Goal: Answer question/provide support

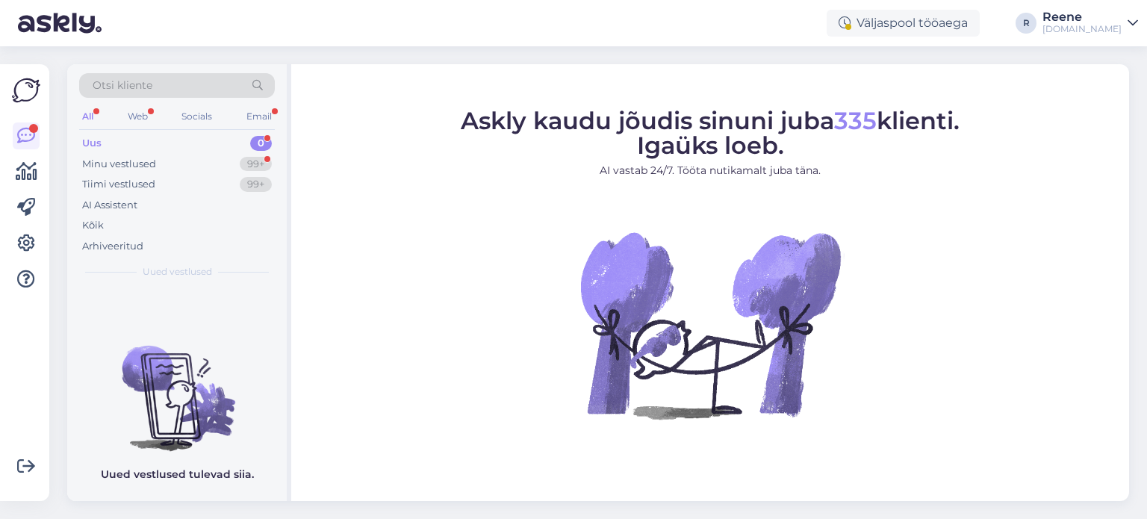
click at [81, 113] on div "All" at bounding box center [87, 116] width 17 height 19
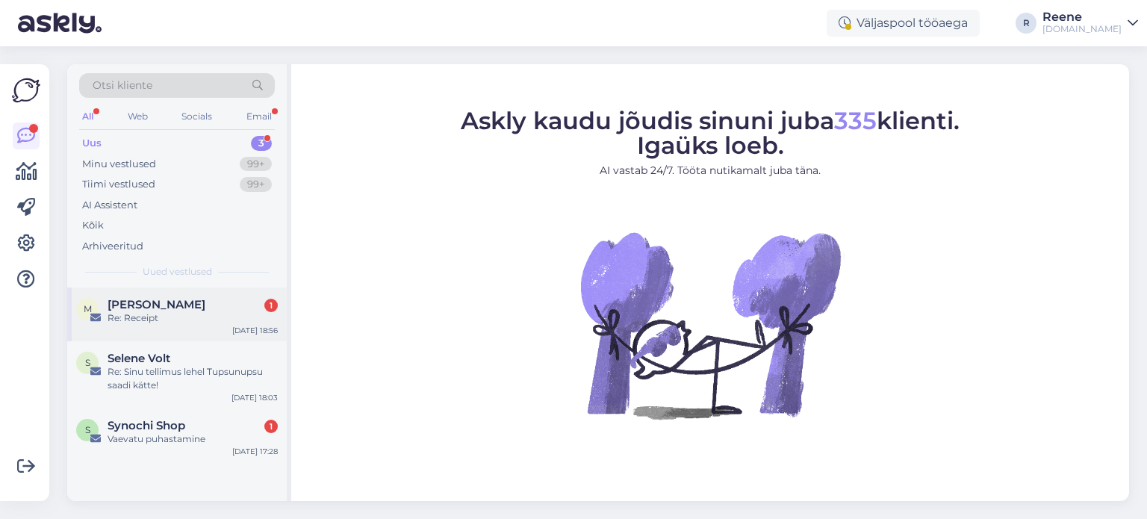
click at [169, 299] on span "[PERSON_NAME]" at bounding box center [157, 304] width 98 height 13
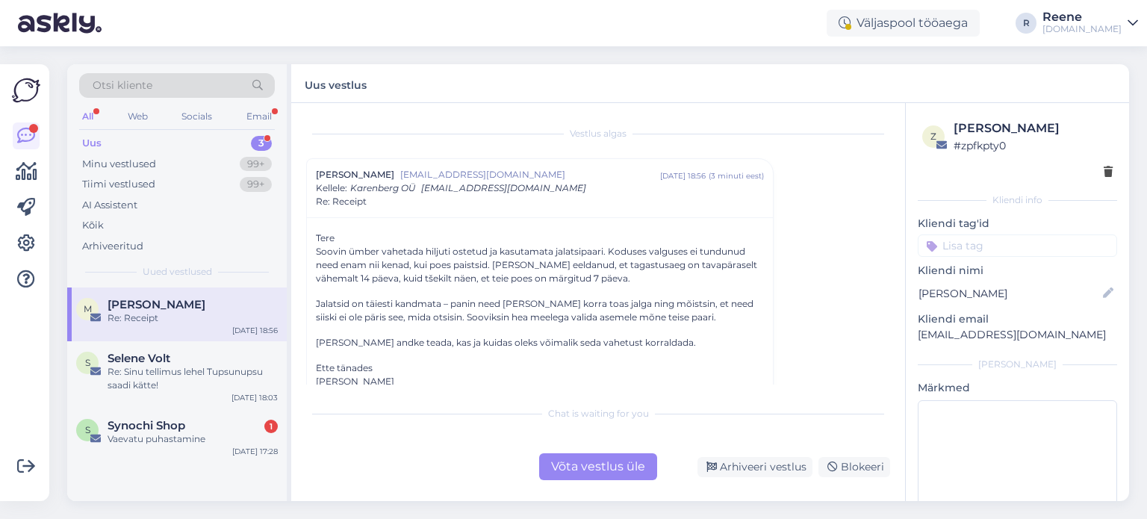
scroll to position [302, 0]
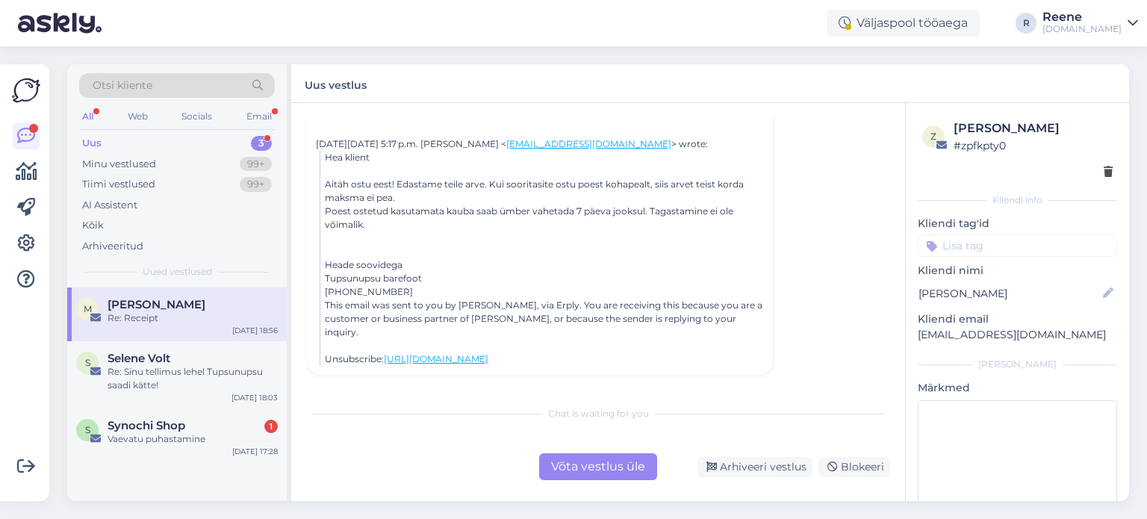
click at [600, 469] on div "Võta vestlus üle" at bounding box center [598, 466] width 118 height 27
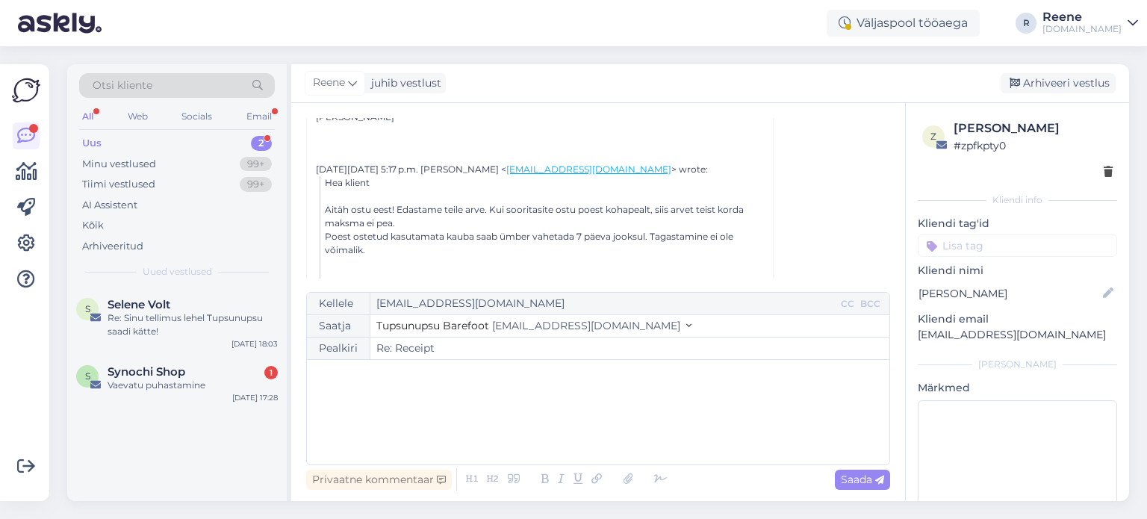
scroll to position [190, 0]
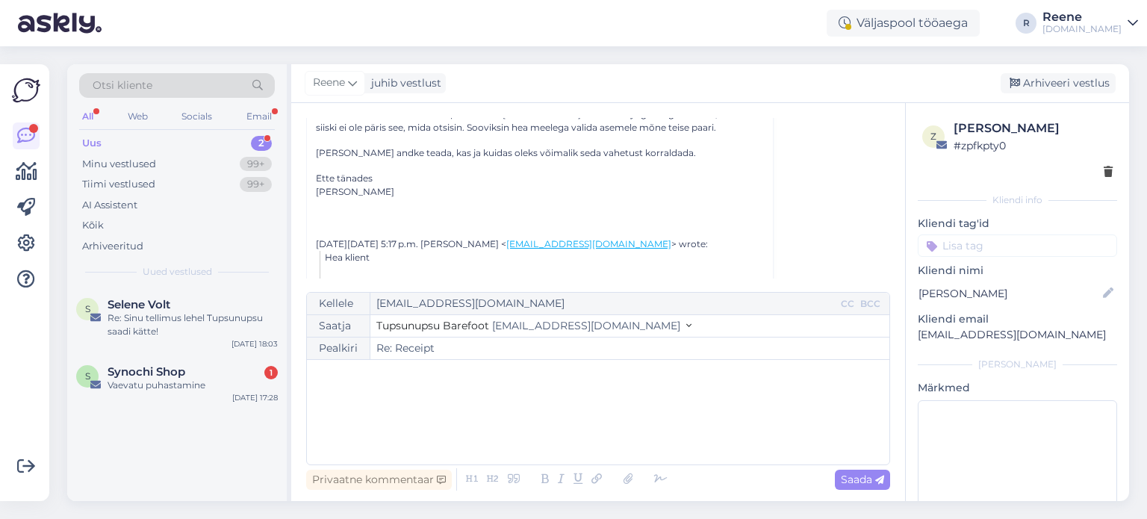
click at [400, 392] on div "﻿" at bounding box center [598, 412] width 568 height 90
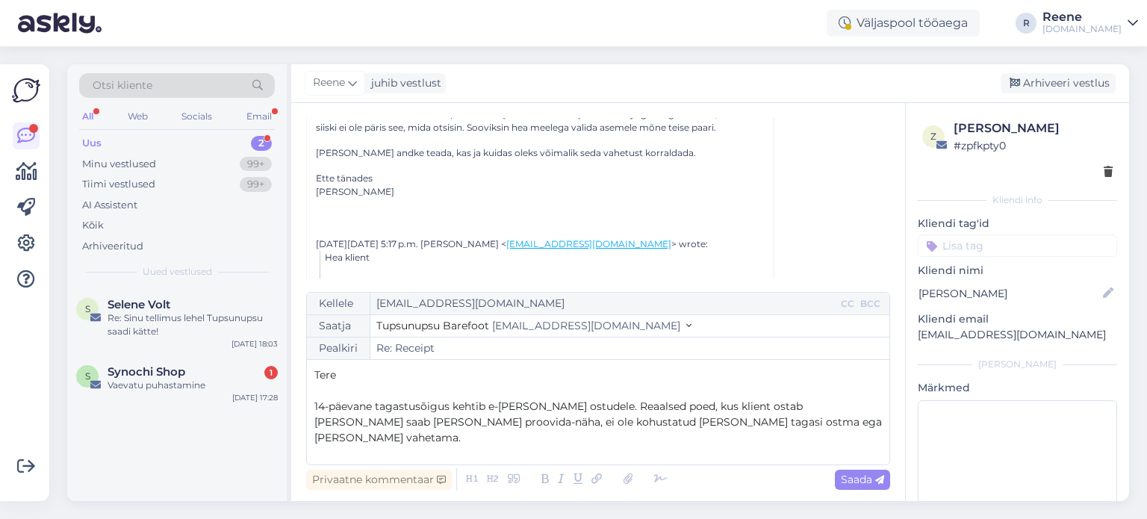
drag, startPoint x: 848, startPoint y: 404, endPoint x: 859, endPoint y: 411, distance: 13.5
click at [848, 405] on p "14-päevane tagastusõigus kehtib e-[PERSON_NAME] ostudele. Reaalsed poed, kus kl…" at bounding box center [598, 422] width 568 height 47
click at [792, 423] on p "14-päevane tagastusõigus kehtib e-[PERSON_NAME] ostudele. Reaalsed poed, kus kl…" at bounding box center [598, 422] width 568 height 47
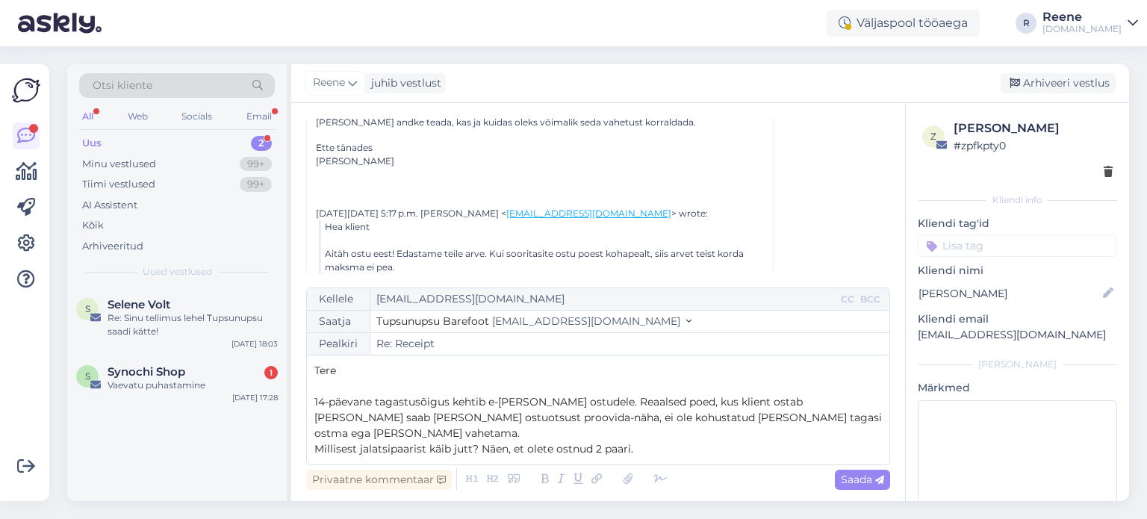
scroll to position [224, 0]
click at [485, 410] on span "14-päevane tagastusõigus kehtib e-[PERSON_NAME] ostudele. Reaalsed poed, kus kl…" at bounding box center [599, 417] width 571 height 45
drag, startPoint x: 486, startPoint y: 408, endPoint x: 497, endPoint y: 426, distance: 21.1
click at [486, 409] on span "14-päevane tagastusõigus kehtib kõikidele e-[PERSON_NAME] ostudele. Reaalsed po…" at bounding box center [599, 417] width 571 height 45
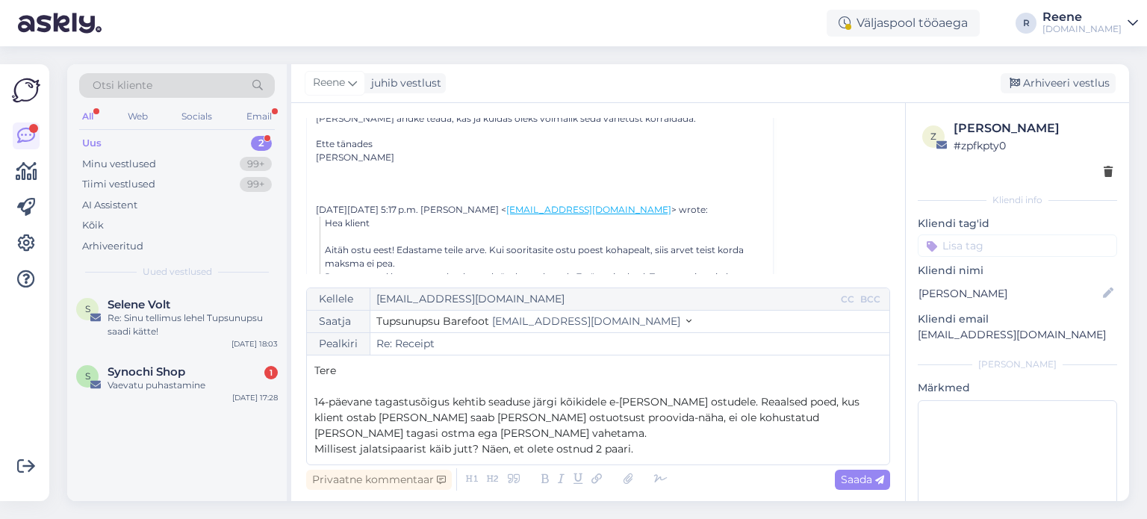
click at [503, 423] on span "14-päevane tagastusõigus kehtib seaduse järgi kõikidele e-[PERSON_NAME] ostudel…" at bounding box center [588, 417] width 548 height 45
click at [457, 434] on p "14-päevane tagastusõigus kehtib seaduse järgi kõikidele e-[PERSON_NAME] ostudel…" at bounding box center [598, 417] width 568 height 47
click at [317, 404] on span "14-päevane tagastusõigus kehtib seaduse järgi kõikidele e-[PERSON_NAME] ostudel…" at bounding box center [588, 417] width 548 height 45
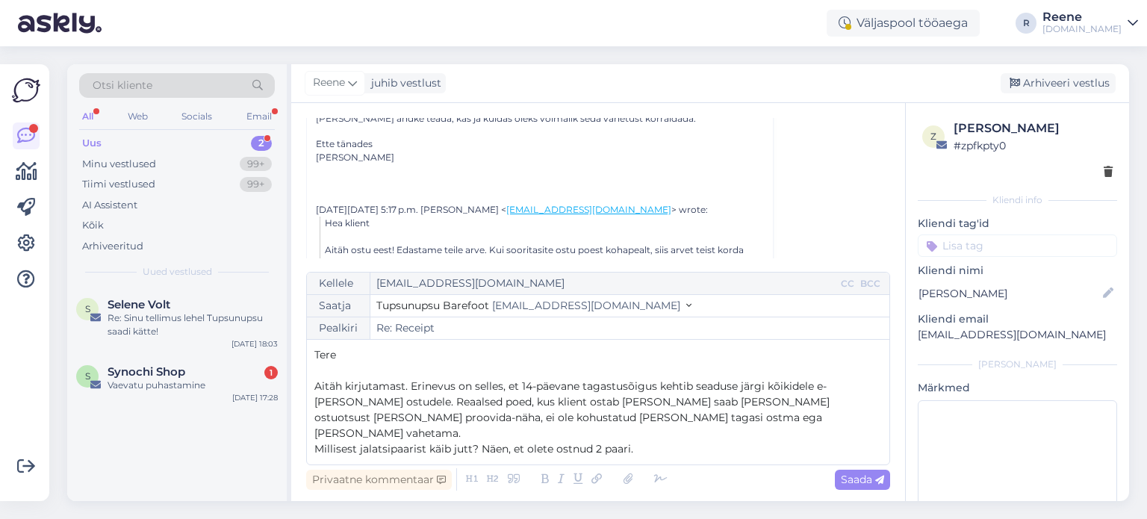
click at [833, 415] on span "Aitäh kirjutamast. Erinevus on selles, et 14-päevane tagastusõigus kehtib seadu…" at bounding box center [573, 409] width 518 height 60
click at [681, 430] on p "Aitäh kirjutamast. Erinevus on selles, et 14-päevane tagastusõigus kehtib seadu…" at bounding box center [598, 410] width 568 height 63
click at [709, 430] on p "Aitäh kirjutamast. Erinevus on selles, et 14-päevane tagastusõigus kehtib seadu…" at bounding box center [598, 410] width 568 height 63
drag, startPoint x: 319, startPoint y: 450, endPoint x: 320, endPoint y: 459, distance: 9.8
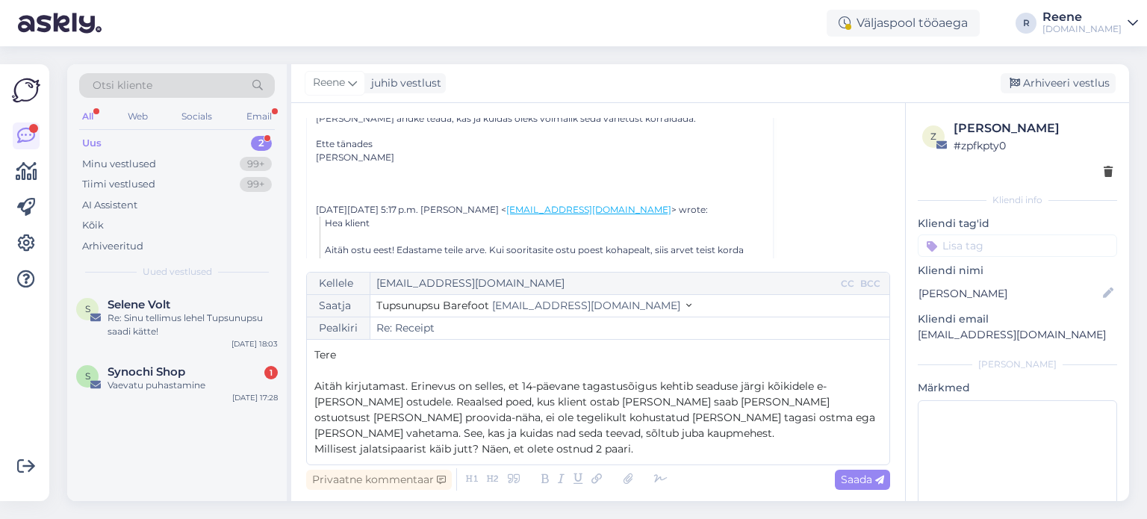
click at [319, 451] on span "Millisest jalatsipaarist käib jutt? Näen, et olete ostnud 2 paari." at bounding box center [473, 448] width 319 height 13
click at [765, 448] on p "Aga palun täpsustage, millisest jalatsipaarist käib jutt? Näen, et olete ostnud…" at bounding box center [598, 449] width 568 height 16
click at [659, 482] on icon at bounding box center [661, 479] width 22 height 21
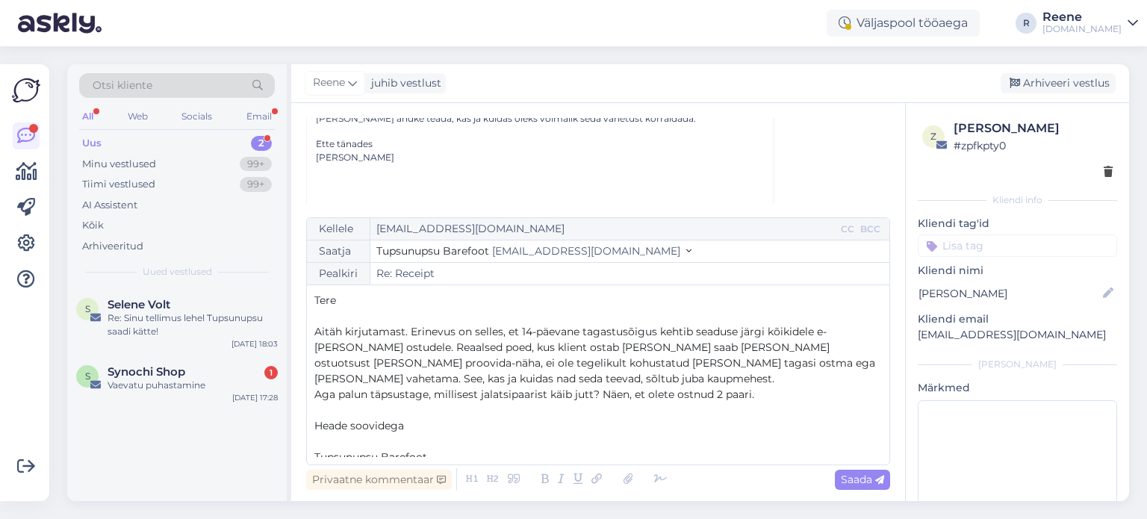
click at [352, 444] on p "﻿" at bounding box center [598, 442] width 568 height 16
click at [865, 485] on span "Saada" at bounding box center [862, 479] width 43 height 13
type input "Re: Receipt"
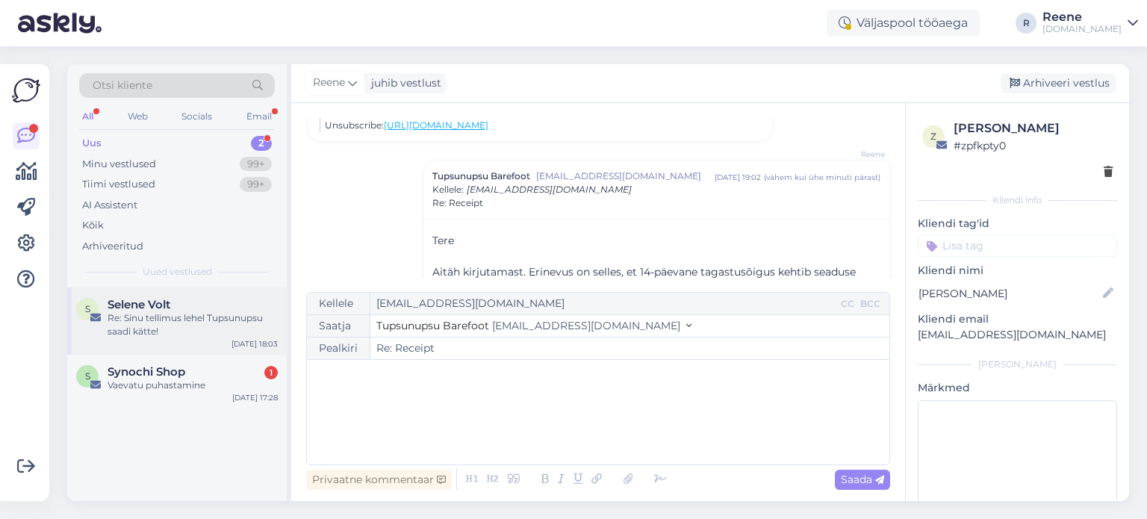
click at [174, 324] on div "Re: Sinu tellimus lehel Tupsunupsu saadi kätte!" at bounding box center [193, 324] width 170 height 27
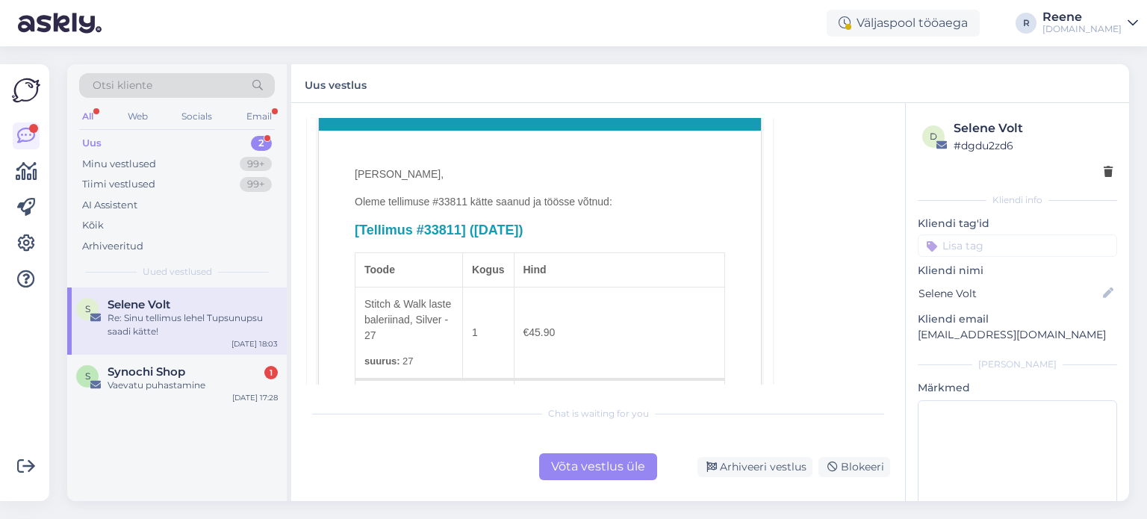
scroll to position [523, 0]
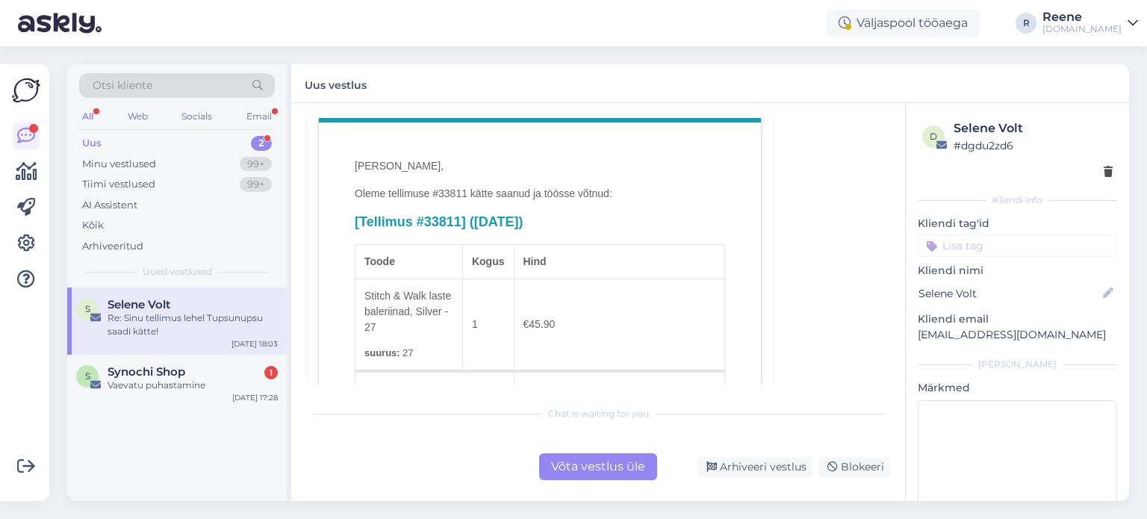
click at [438, 221] on h2 "[Tellimus #33811] ([DATE])" at bounding box center [540, 222] width 370 height 17
copy h2 "33811"
click at [185, 325] on div "Re: Sinu tellimus lehel Tupsunupsu saadi kätte!" at bounding box center [193, 324] width 170 height 27
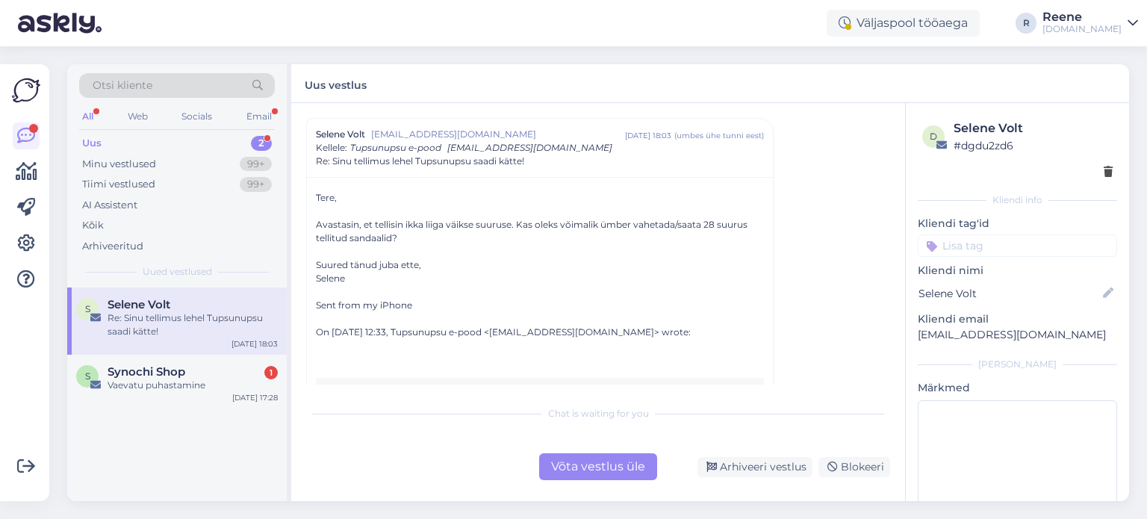
click at [597, 474] on div "Võta vestlus üle" at bounding box center [598, 466] width 118 height 27
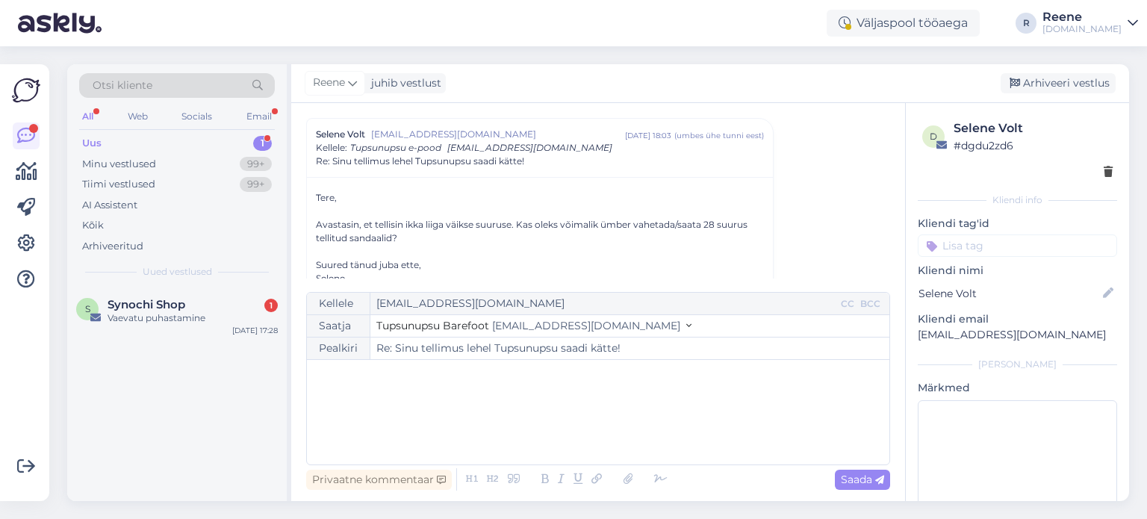
click at [1031, 247] on input at bounding box center [1017, 245] width 199 height 22
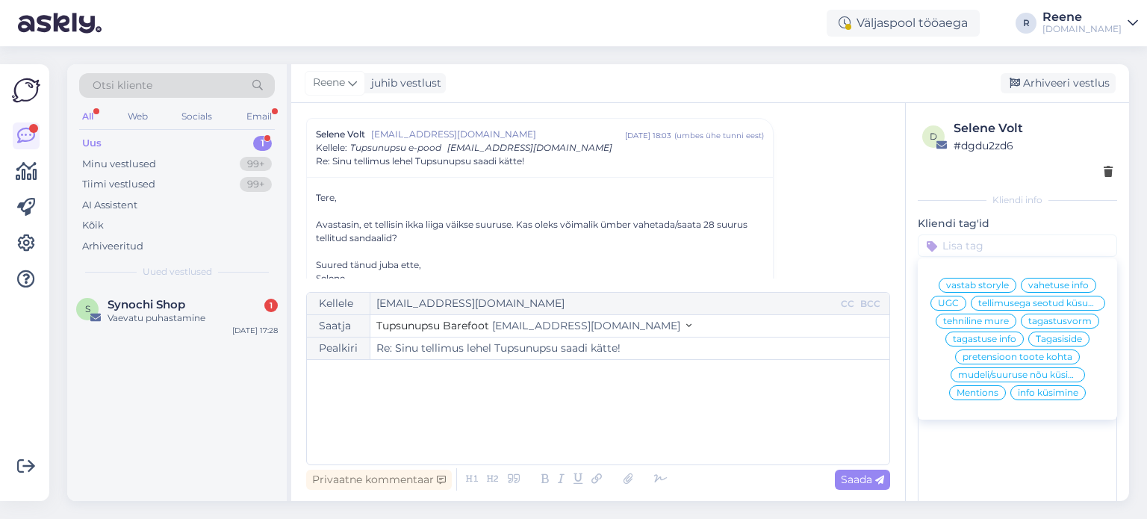
click at [1051, 308] on span "tellimusega seotud küsumus" at bounding box center [1037, 303] width 119 height 9
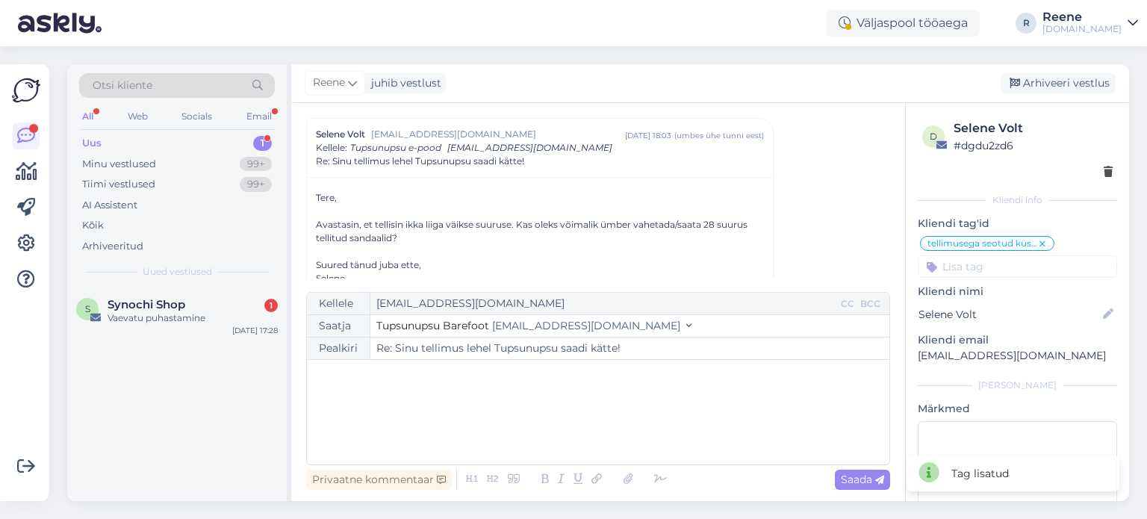
click at [594, 403] on div "﻿" at bounding box center [598, 412] width 568 height 90
click at [651, 476] on icon at bounding box center [661, 479] width 22 height 21
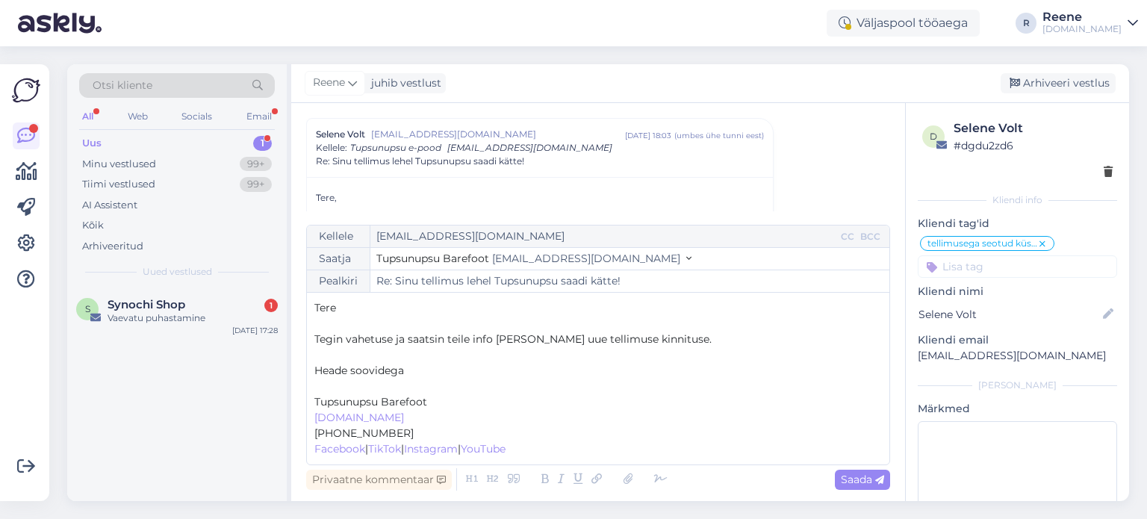
click at [341, 382] on p "﻿" at bounding box center [598, 387] width 568 height 16
click at [866, 487] on div "Saada" at bounding box center [862, 480] width 55 height 20
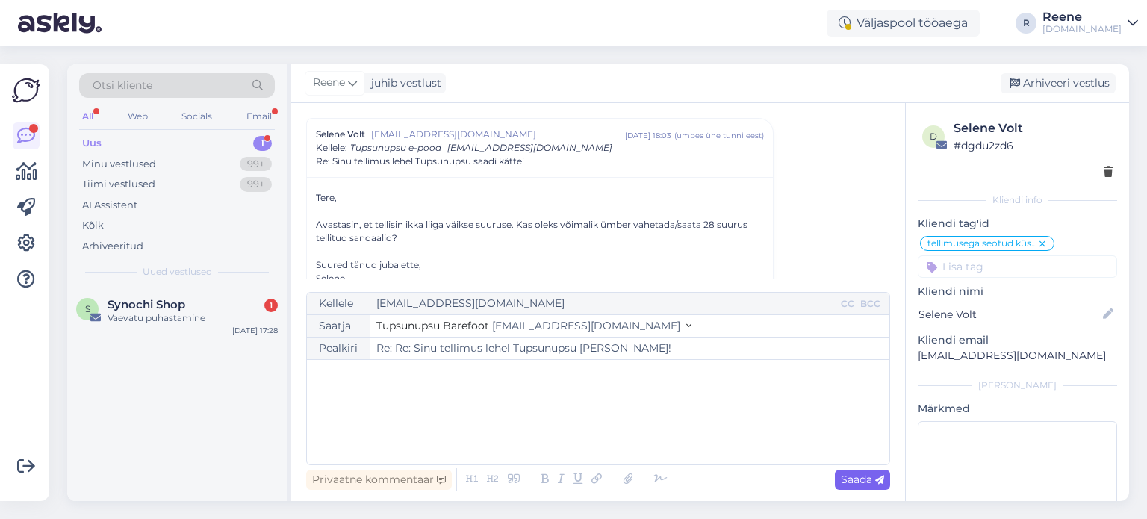
type input "Re: Re: Sinu tellimus lehel Tupsunupsu [PERSON_NAME]!"
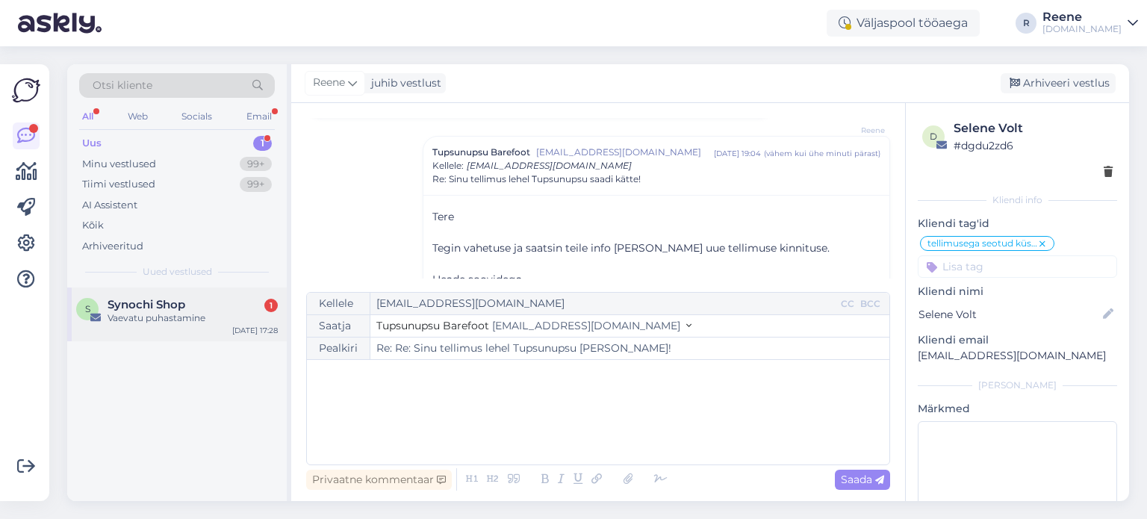
click at [218, 316] on div "Vaevatu puhastamine" at bounding box center [193, 317] width 170 height 13
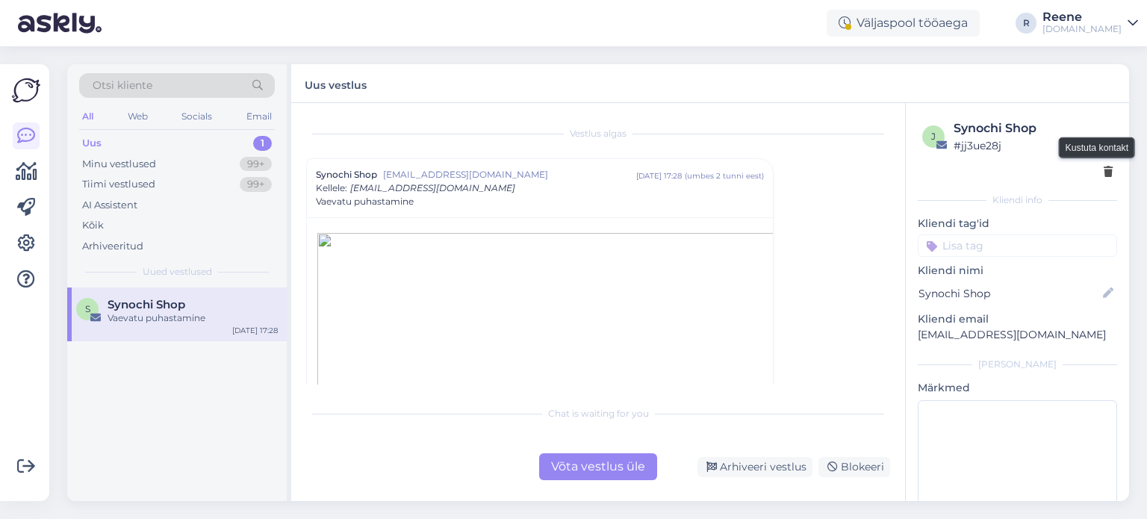
click at [1104, 175] on icon at bounding box center [1108, 172] width 9 height 10
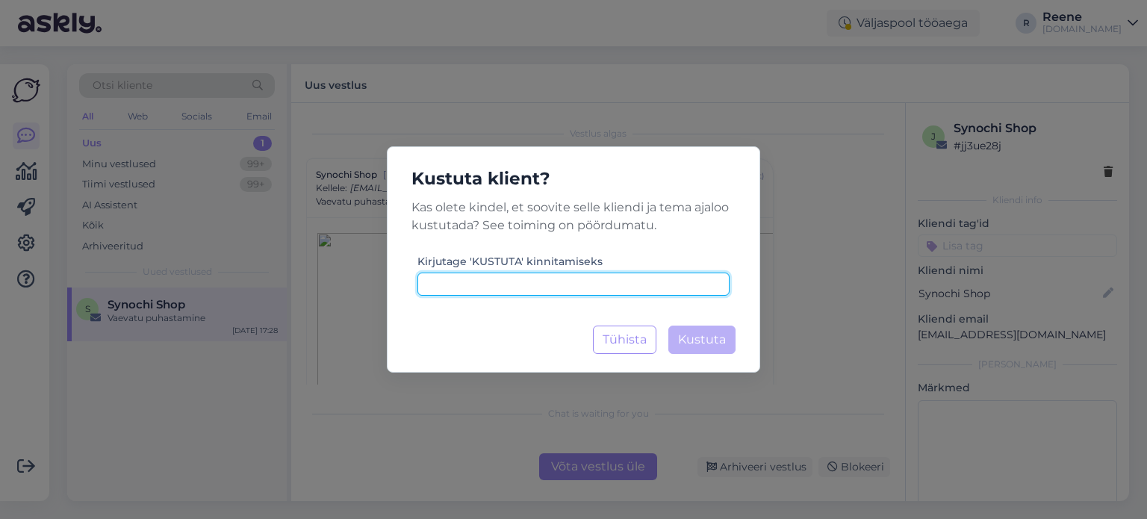
click at [609, 281] on input at bounding box center [573, 284] width 312 height 23
type input "kustuta"
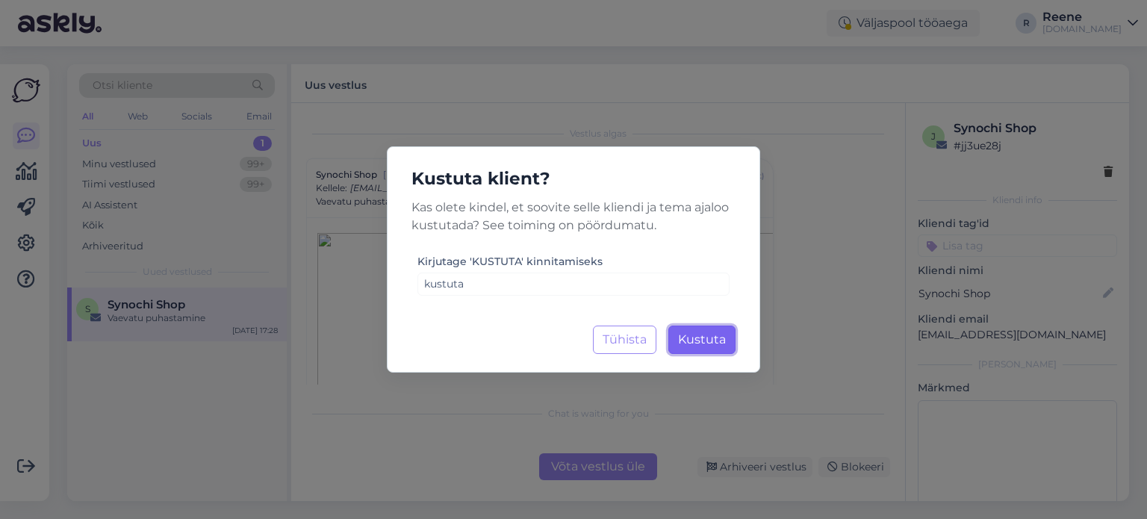
click at [707, 338] on span "Kustuta" at bounding box center [702, 339] width 48 height 14
